Goal: Download file/media

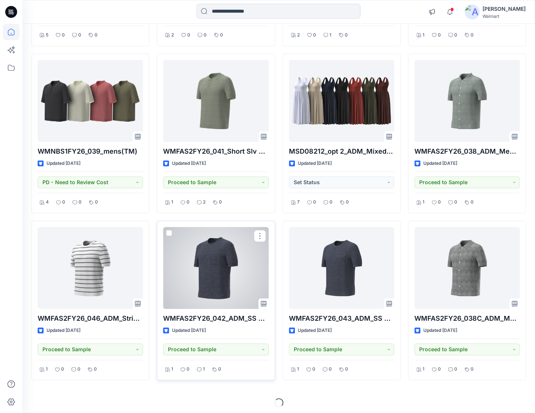
scroll to position [220, 0]
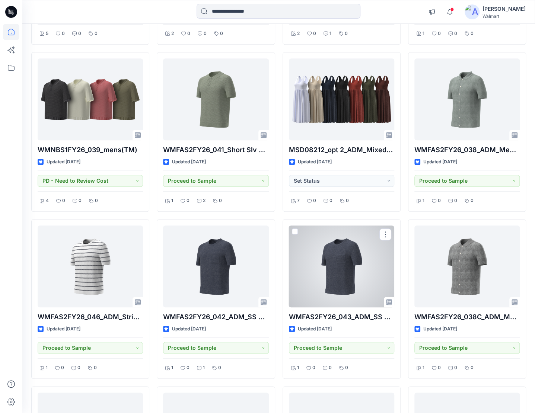
drag, startPoint x: 288, startPoint y: 341, endPoint x: 395, endPoint y: 382, distance: 114.1
click at [395, 382] on div "WMFAS1FY25_002_Pointelle Cable Crewnek Updated [DATE] Proceed to Sample 2 0 1 0…" at bounding box center [342, 383] width 118 height 996
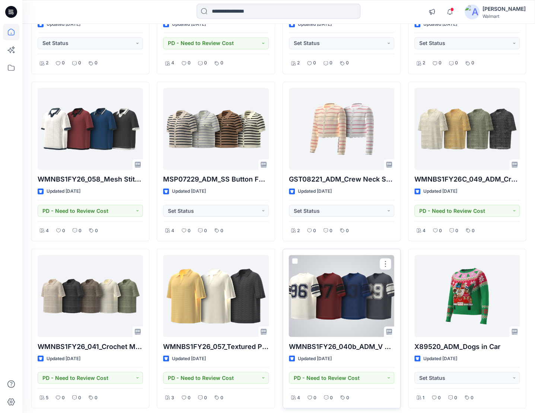
scroll to position [2220, 0]
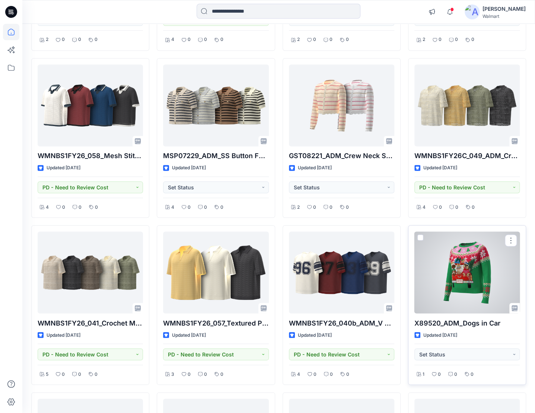
click at [447, 279] on div at bounding box center [466, 273] width 105 height 82
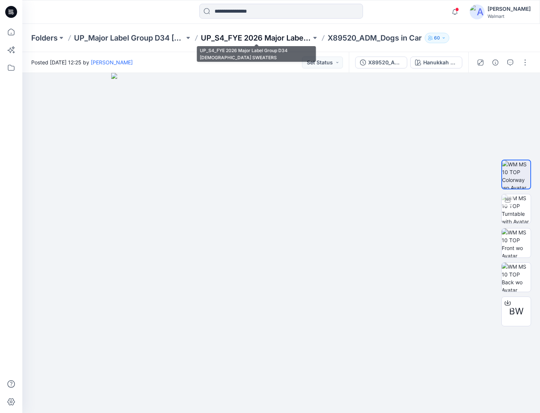
click at [265, 38] on p "UP_S4_FYE 2026 Major Label Group D34 [DEMOGRAPHIC_DATA] SWEATERS" at bounding box center [256, 38] width 111 height 10
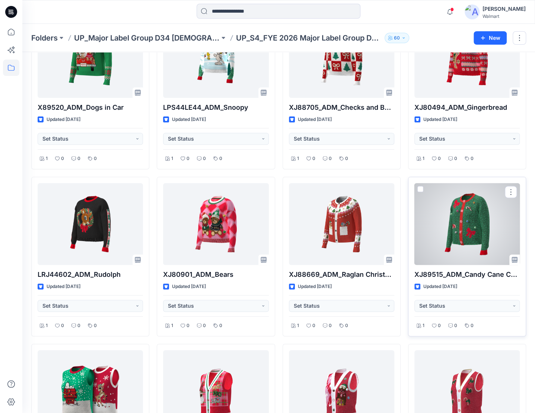
scroll to position [74, 0]
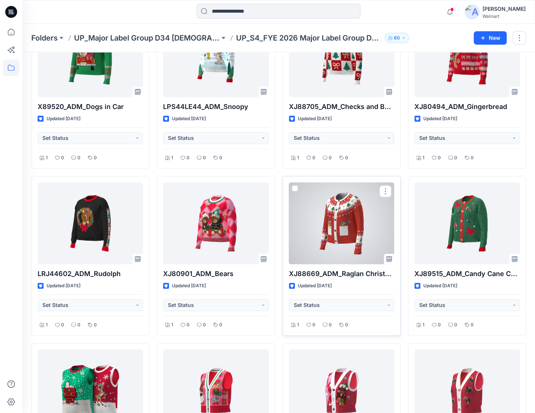
click at [361, 230] on div at bounding box center [341, 223] width 105 height 82
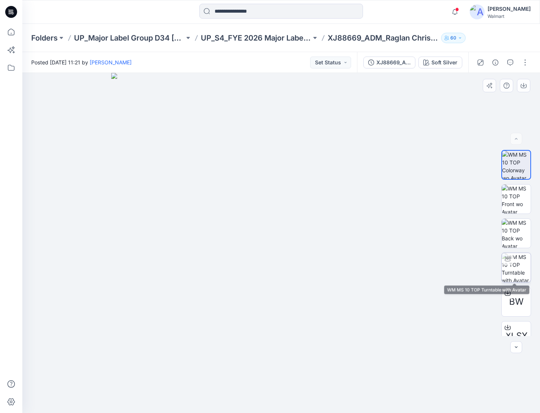
click at [517, 266] on img at bounding box center [516, 267] width 29 height 29
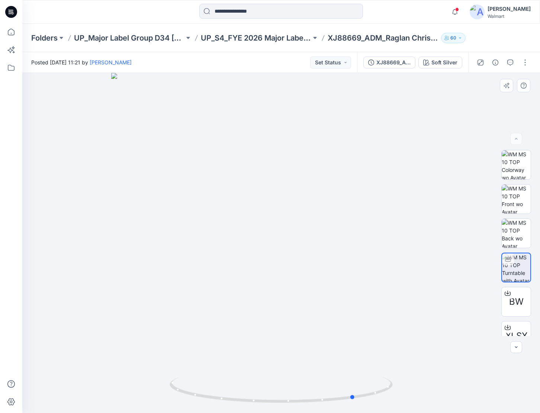
drag, startPoint x: 370, startPoint y: 401, endPoint x: 409, endPoint y: 403, distance: 39.5
click at [409, 403] on div at bounding box center [281, 243] width 518 height 340
drag, startPoint x: 374, startPoint y: 392, endPoint x: 421, endPoint y: 385, distance: 47.0
click at [421, 385] on div at bounding box center [281, 243] width 518 height 340
click at [516, 293] on div "BW" at bounding box center [517, 302] width 30 height 30
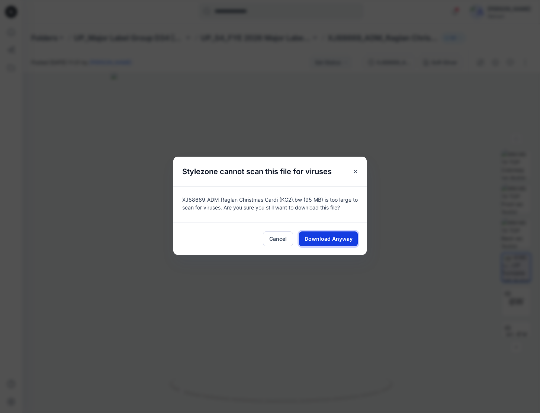
click at [337, 240] on span "Download Anyway" at bounding box center [329, 239] width 48 height 8
